Goal: Find specific page/section: Find specific page/section

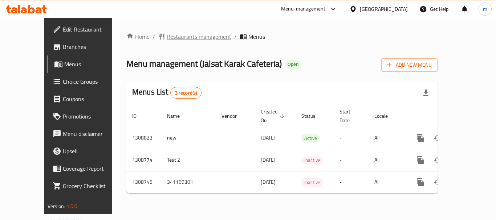
click at [167, 38] on span "Restaurants management" at bounding box center [199, 36] width 65 height 9
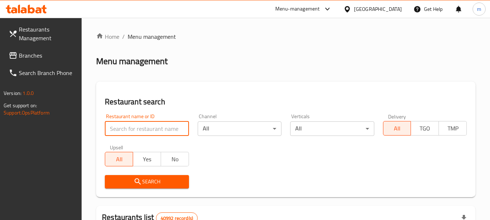
click at [159, 134] on input "search" at bounding box center [147, 129] width 84 height 15
paste input "704650"
type input "704650"
click button "Search" at bounding box center [147, 181] width 84 height 13
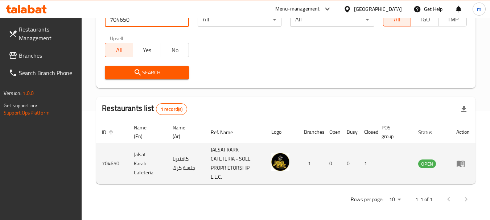
scroll to position [113, 0]
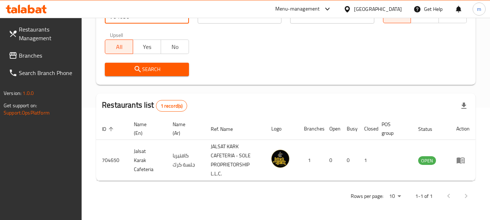
click at [42, 62] on link "Branches" at bounding box center [42, 55] width 79 height 17
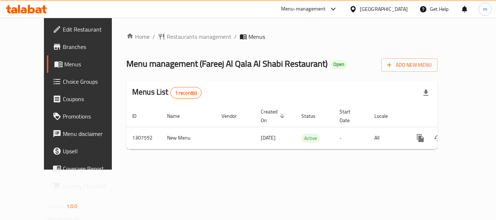
click at [167, 35] on span "Restaurants management" at bounding box center [199, 36] width 65 height 9
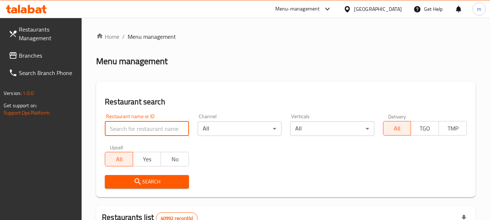
click at [159, 132] on input "search" at bounding box center [147, 129] width 84 height 15
paste input "704308"
type input "704308"
click button "Search" at bounding box center [147, 181] width 84 height 13
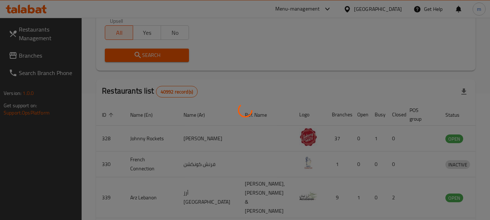
scroll to position [103, 0]
